Goal: Browse casually: Explore the website without a specific task or goal

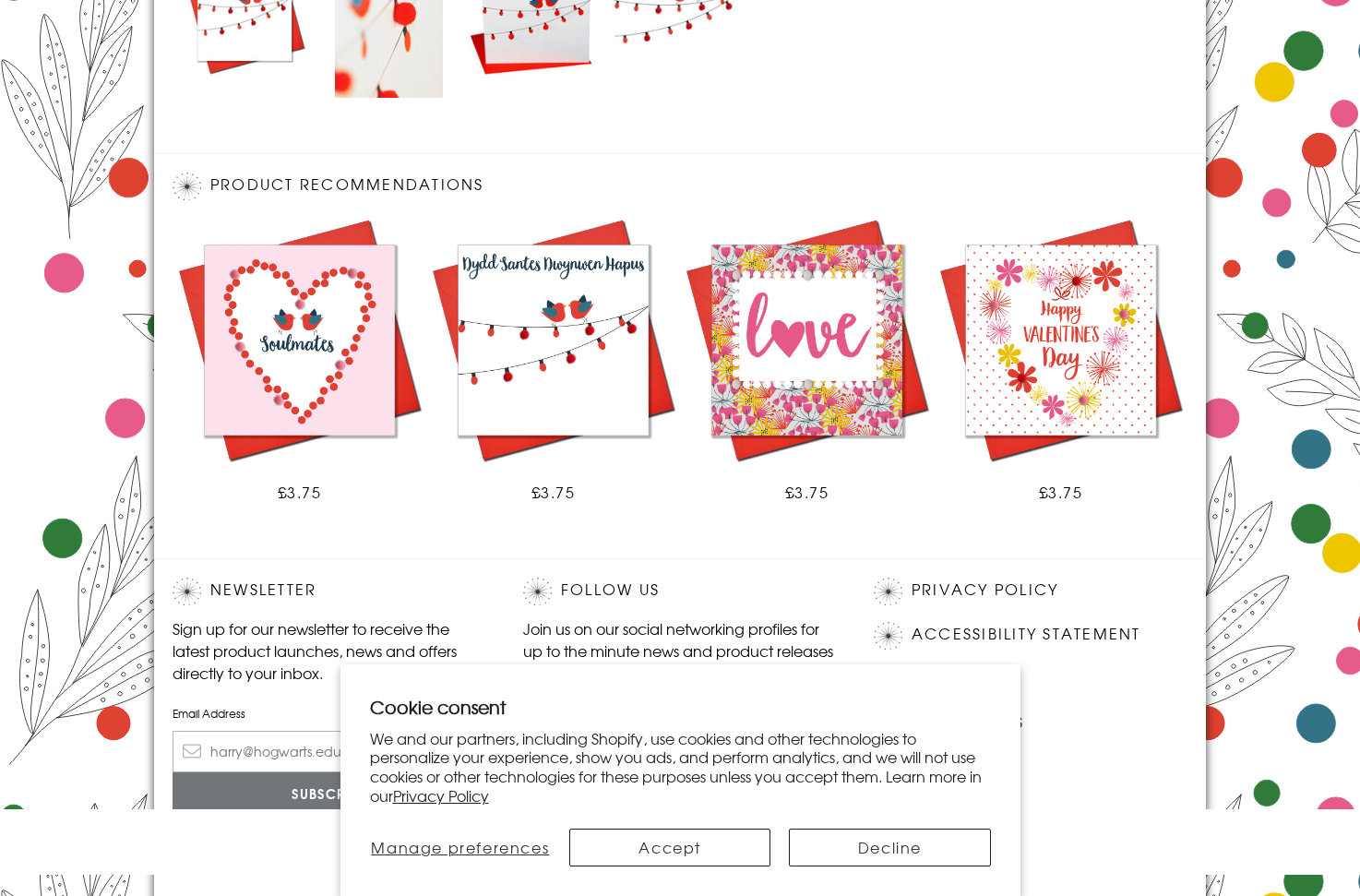
scroll to position [1030, 0]
